Goal: Information Seeking & Learning: Learn about a topic

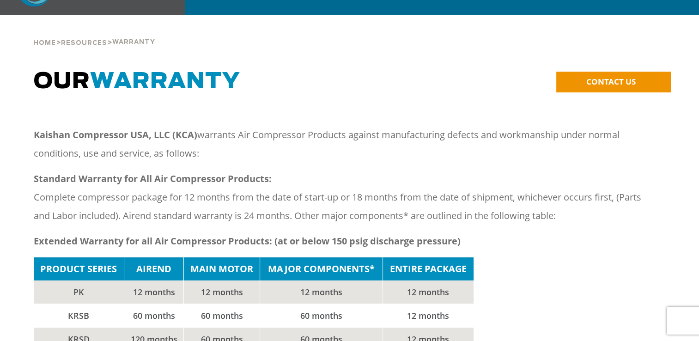
scroll to position [43, 0]
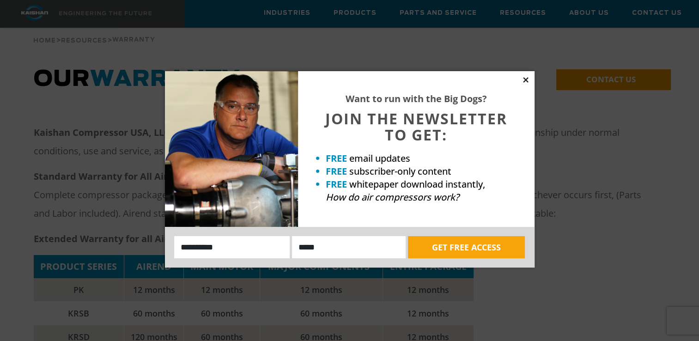
click at [527, 80] on icon at bounding box center [526, 80] width 8 height 8
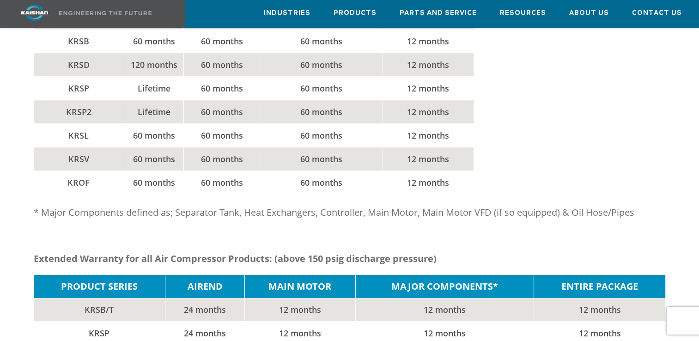
scroll to position [0, 0]
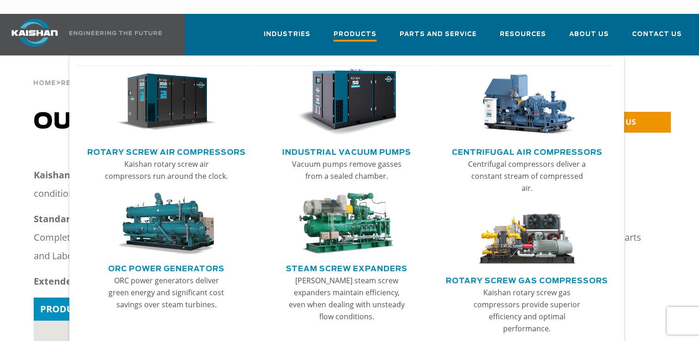
click at [352, 29] on span "Products" at bounding box center [355, 35] width 43 height 12
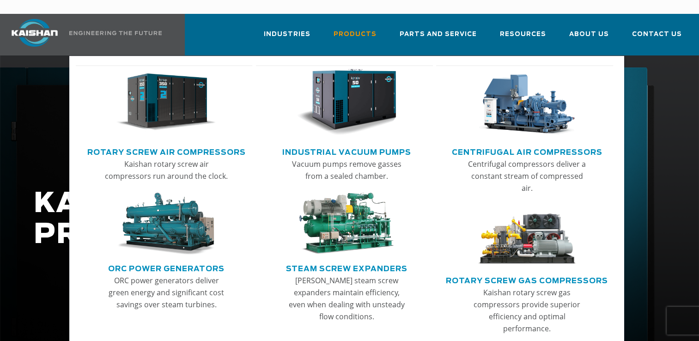
click at [163, 101] on img "Main menu" at bounding box center [166, 102] width 100 height 67
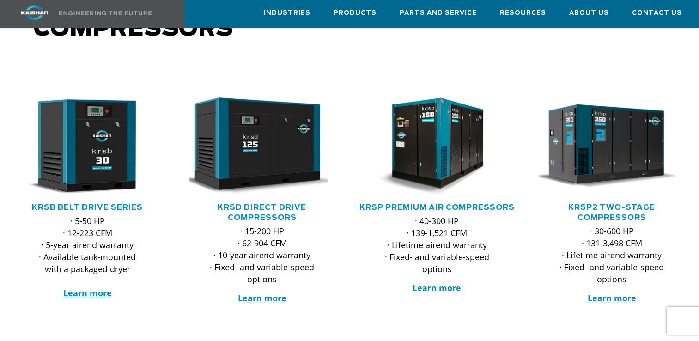
scroll to position [121, 0]
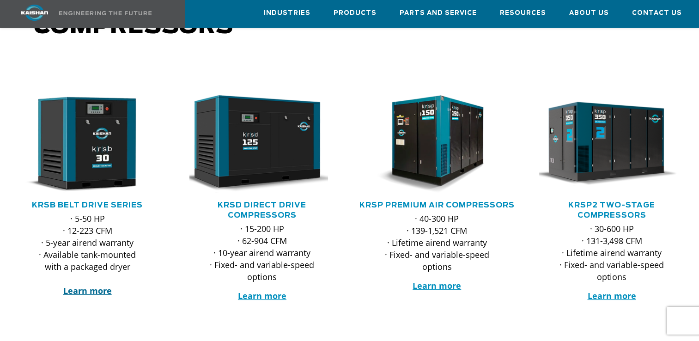
click at [90, 285] on strong "Learn more" at bounding box center [87, 290] width 49 height 11
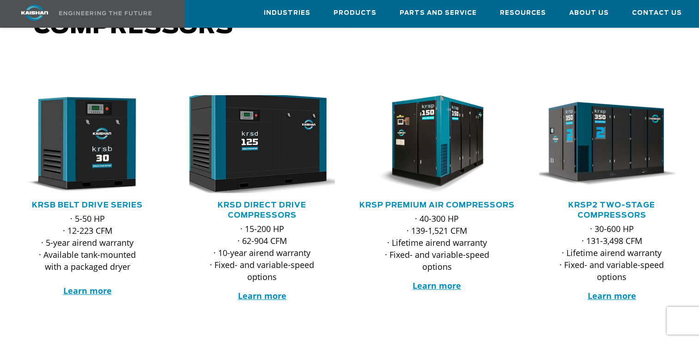
click at [254, 156] on img at bounding box center [256, 144] width 160 height 108
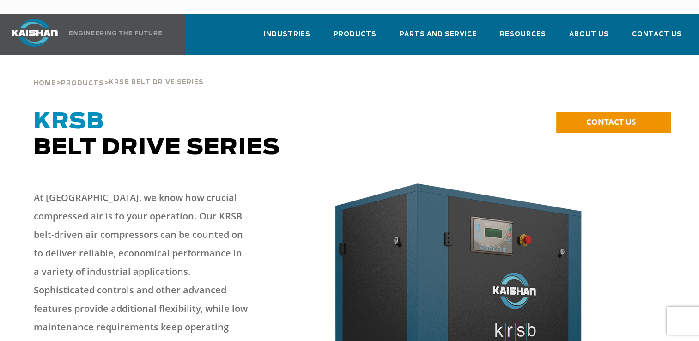
click at [384, 71] on div "Home > Products > krsb belt drive series" at bounding box center [349, 72] width 643 height 35
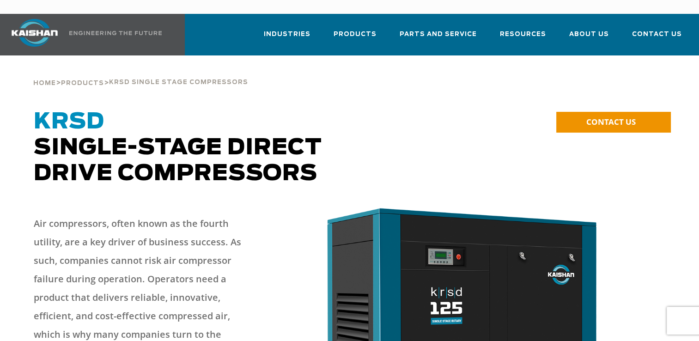
click at [414, 71] on div "Home > Products > krsd single stage compressors" at bounding box center [349, 72] width 643 height 35
